Goal: Information Seeking & Learning: Learn about a topic

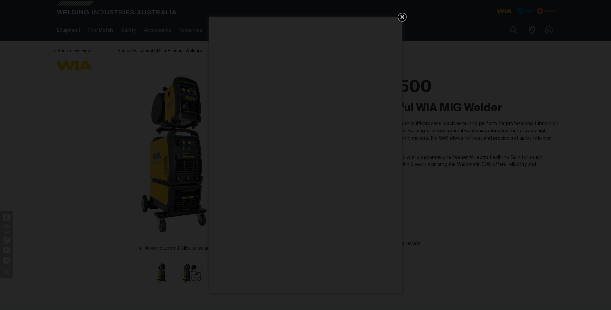
click at [400, 15] on icon "Get 5 WIA Welding Guides Free!" at bounding box center [402, 17] width 8 height 8
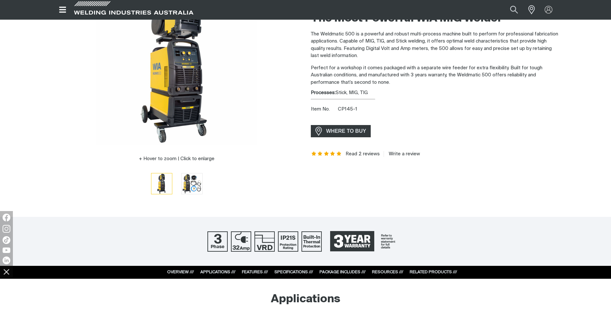
scroll to position [97, 0]
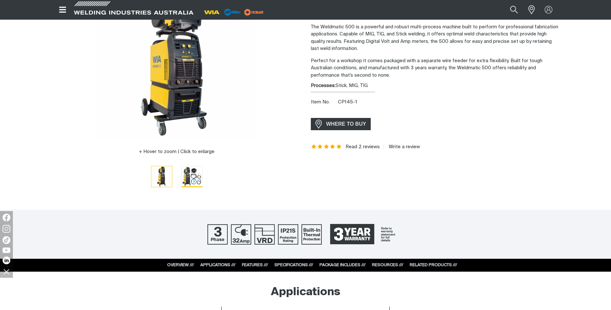
click at [188, 174] on img "Go to slide 2" at bounding box center [192, 176] width 21 height 21
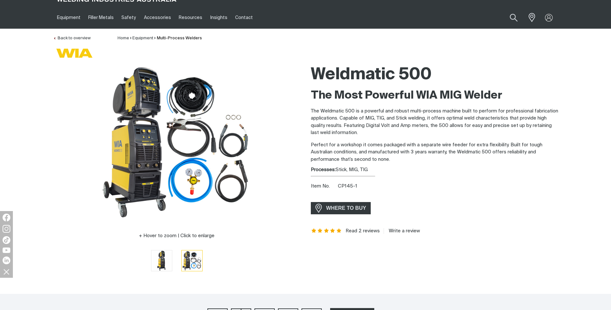
scroll to position [0, 0]
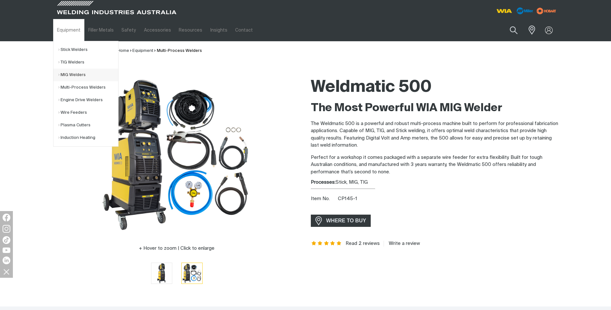
click at [79, 76] on link "MIG Welders" at bounding box center [88, 75] width 60 height 13
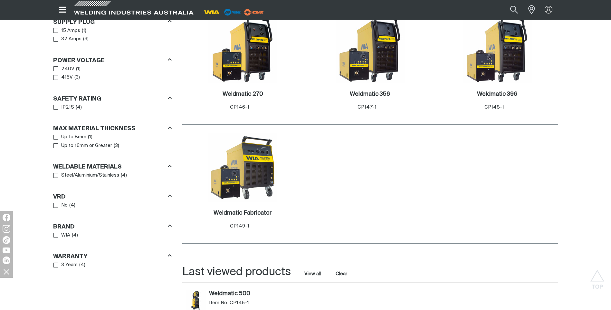
scroll to position [354, 0]
click at [263, 215] on h2 "Weldmatic Fabricator ." at bounding box center [243, 213] width 58 height 6
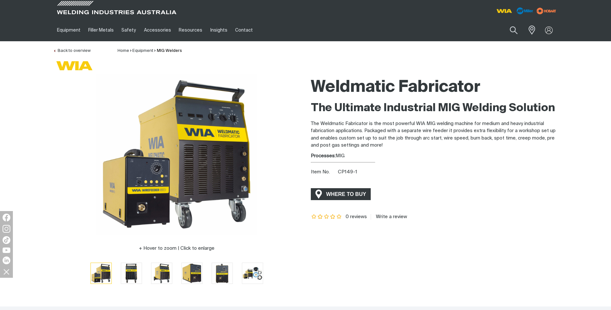
click at [340, 193] on span "WHERE TO BUY" at bounding box center [346, 194] width 48 height 10
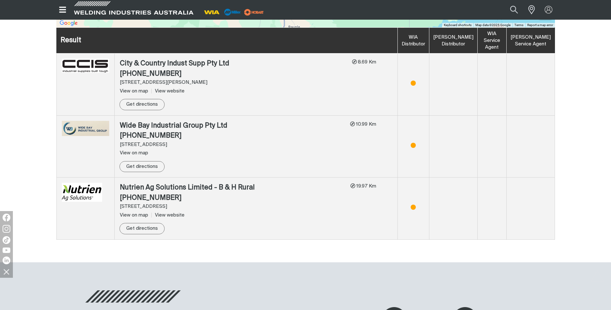
scroll to position [290, 0]
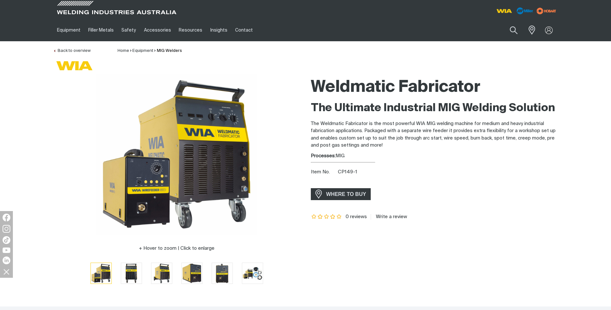
click at [311, 89] on div "Weldmatic Fabricator The Ultimate Industrial MIG Welding Solution The Weldmatic…" at bounding box center [435, 183] width 258 height 219
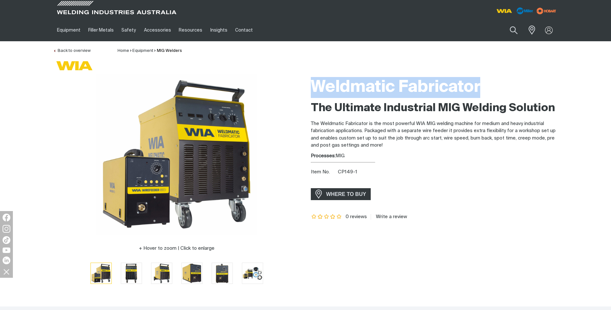
drag, startPoint x: 311, startPoint y: 89, endPoint x: 496, endPoint y: 84, distance: 185.2
click at [496, 84] on h1 "Weldmatic Fabricator" at bounding box center [434, 87] width 247 height 21
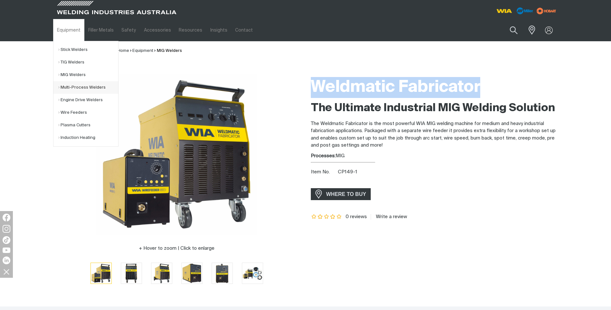
click at [72, 89] on link "Multi-Process Welders" at bounding box center [88, 87] width 60 height 13
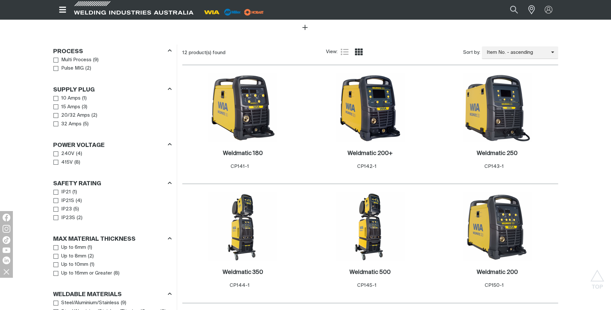
scroll to position [290, 0]
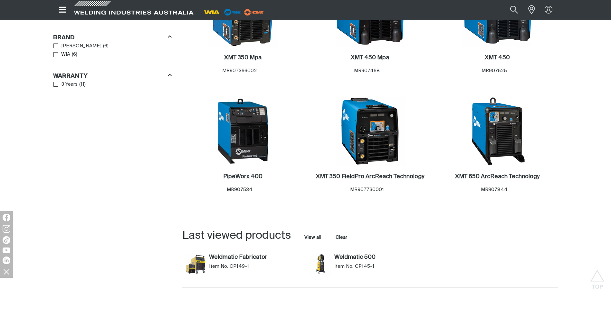
scroll to position [676, 0]
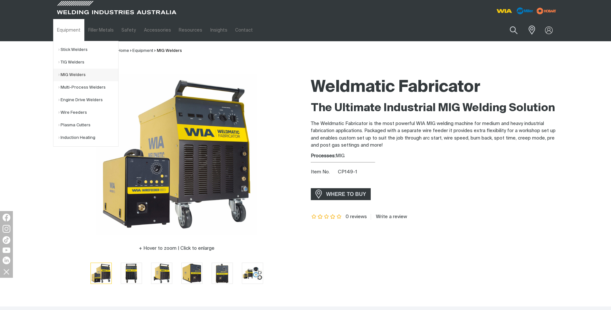
click at [93, 76] on link "MIG Welders" at bounding box center [88, 75] width 60 height 13
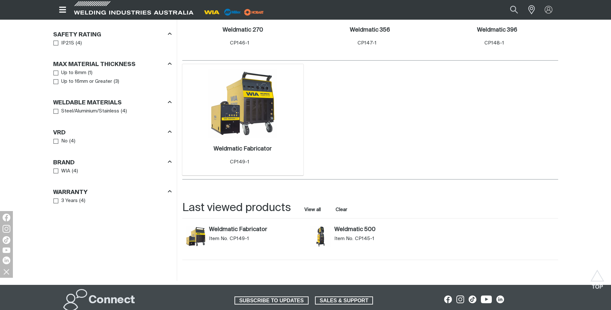
scroll to position [419, 0]
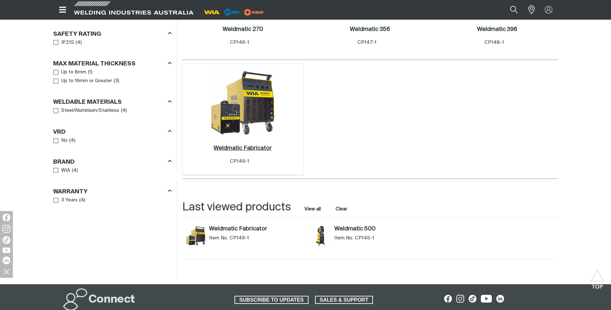
click at [255, 148] on h2 "Weldmatic Fabricator ." at bounding box center [243, 148] width 58 height 6
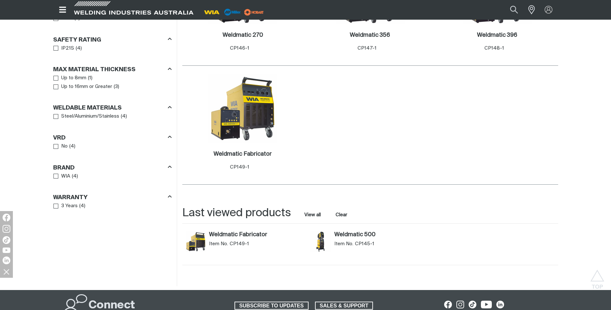
scroll to position [419, 0]
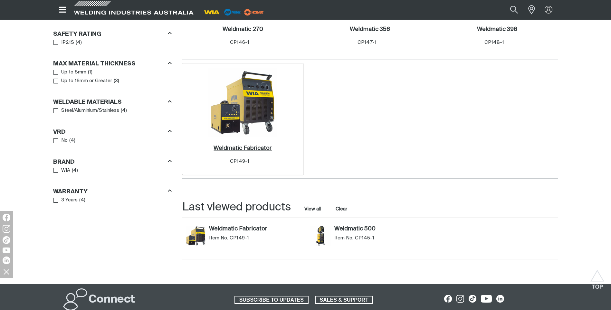
click at [248, 147] on h2 "Weldmatic Fabricator ." at bounding box center [243, 148] width 58 height 6
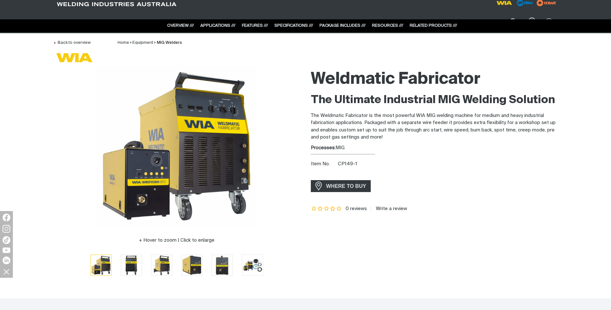
scroll to position [5, 0]
